Goal: Find specific page/section: Locate a particular part of the current website

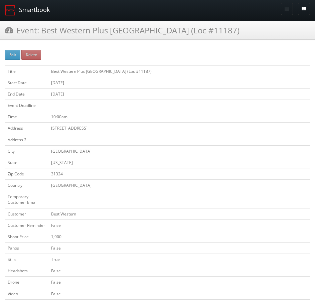
drag, startPoint x: 9, startPoint y: 10, endPoint x: 19, endPoint y: 14, distance: 10.4
click at [9, 10] on img at bounding box center [10, 10] width 11 height 11
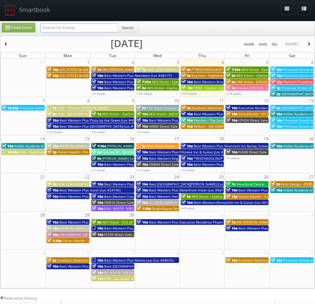
click at [103, 25] on input "text" at bounding box center [78, 27] width 77 height 9
paste input "ND096"
type input "ND096"
click at [134, 29] on button "Search" at bounding box center [128, 28] width 20 height 10
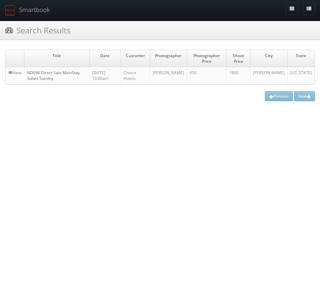
click at [68, 72] on link "ND096 Direct Sale MainStay Suites Stanley" at bounding box center [53, 75] width 53 height 11
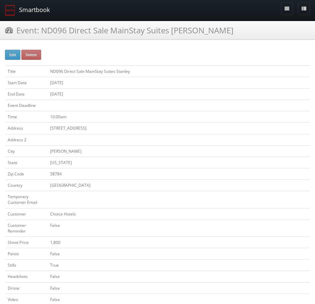
click at [37, 13] on link "Smartbook" at bounding box center [27, 10] width 55 height 21
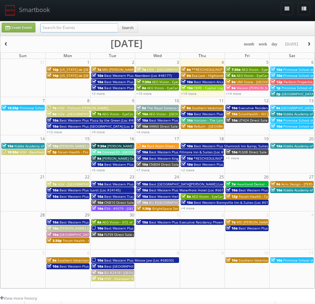
click at [81, 29] on input "text" at bounding box center [78, 27] width 77 height 9
paste input "NY181"
type input "NY181"
click at [129, 25] on button "Search" at bounding box center [128, 28] width 20 height 10
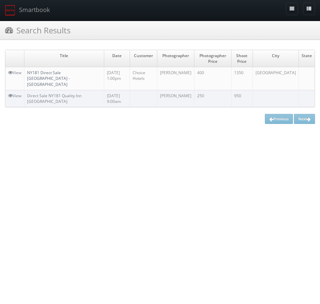
click at [61, 75] on link "NY181 Direct Sale [GEOGRAPHIC_DATA] - [GEOGRAPHIC_DATA]" at bounding box center [48, 78] width 43 height 17
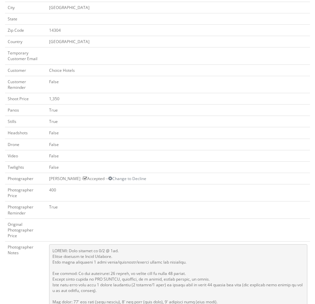
scroll to position [134, 0]
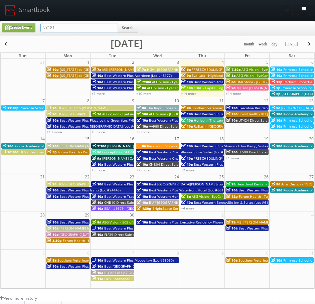
click at [91, 31] on input "NY181" at bounding box center [78, 27] width 77 height 9
click at [91, 26] on input "NY181" at bounding box center [78, 27] width 77 height 9
paste input "D096"
type input "ND096"
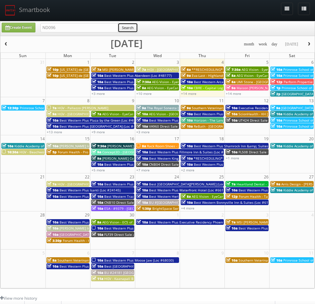
click at [138, 23] on button "Search" at bounding box center [128, 28] width 20 height 10
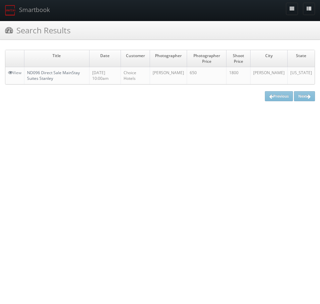
click at [65, 73] on link "ND096 Direct Sale MainStay Suites Stanley" at bounding box center [53, 75] width 53 height 11
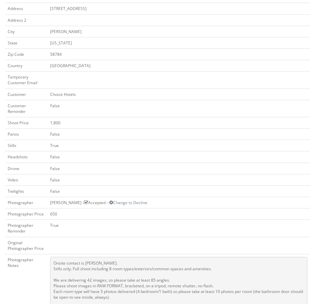
scroll to position [200, 0]
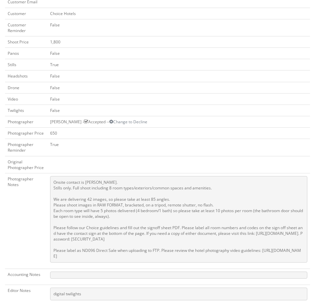
click at [4, 71] on div "Edit Delete Title ND096 Direct Sale MainStay Suites Stanley Start Date 07/31/20…" at bounding box center [157, 163] width 315 height 639
